Goal: Navigation & Orientation: Find specific page/section

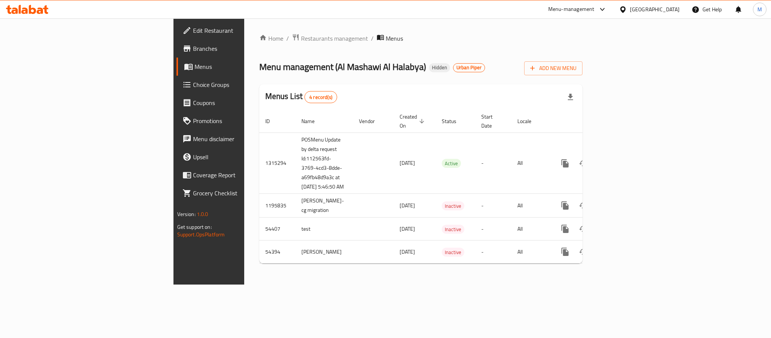
drag, startPoint x: 27, startPoint y: 64, endPoint x: 48, endPoint y: 64, distance: 20.7
click at [194, 64] on span "Menus" at bounding box center [245, 66] width 102 height 9
click at [193, 49] on span "Branches" at bounding box center [244, 48] width 103 height 9
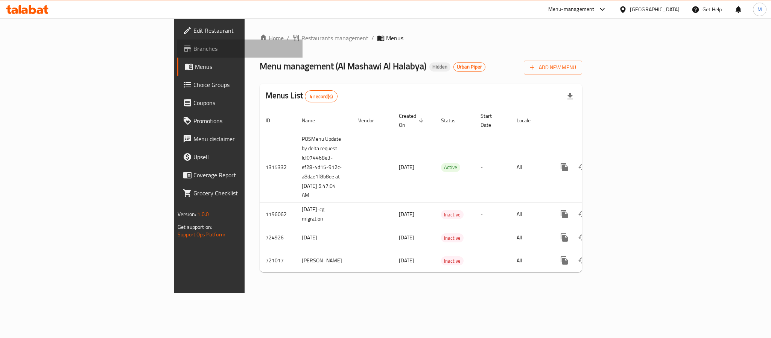
click at [193, 47] on span "Branches" at bounding box center [244, 48] width 103 height 9
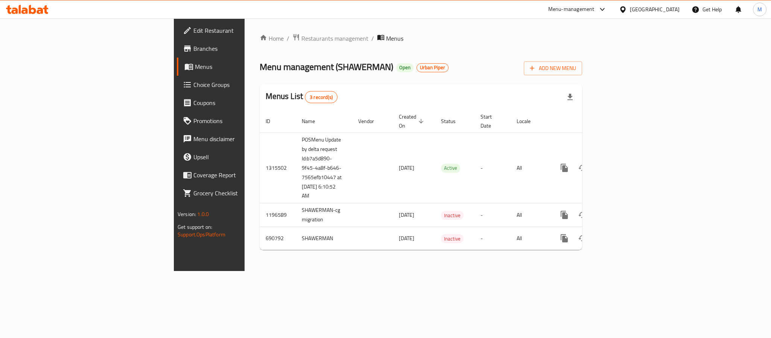
click at [193, 48] on span "Branches" at bounding box center [244, 48] width 103 height 9
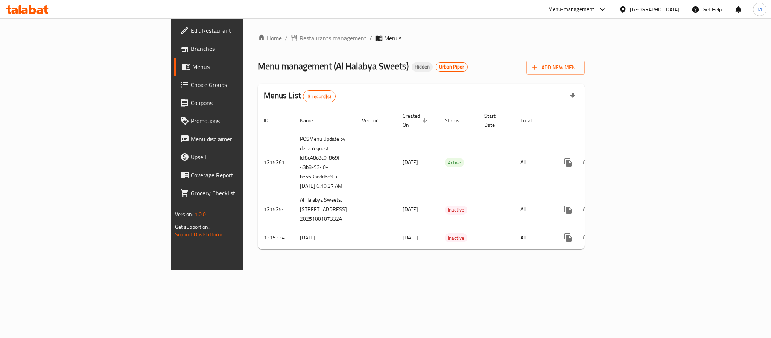
click at [191, 50] on span "Branches" at bounding box center [242, 48] width 103 height 9
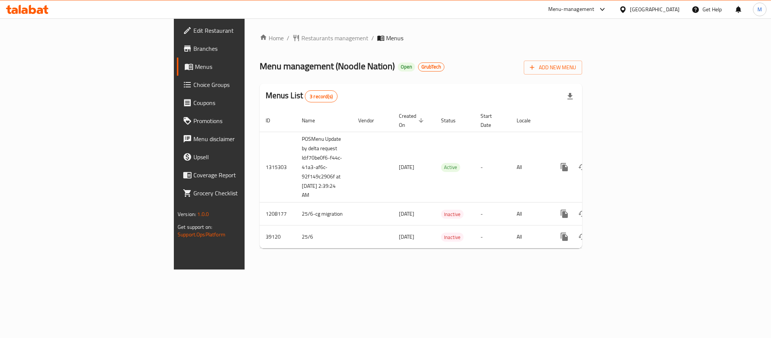
click at [193, 50] on span "Branches" at bounding box center [244, 48] width 103 height 9
click at [177, 55] on link "Branches" at bounding box center [240, 48] width 126 height 18
